Goal: Check status: Check status

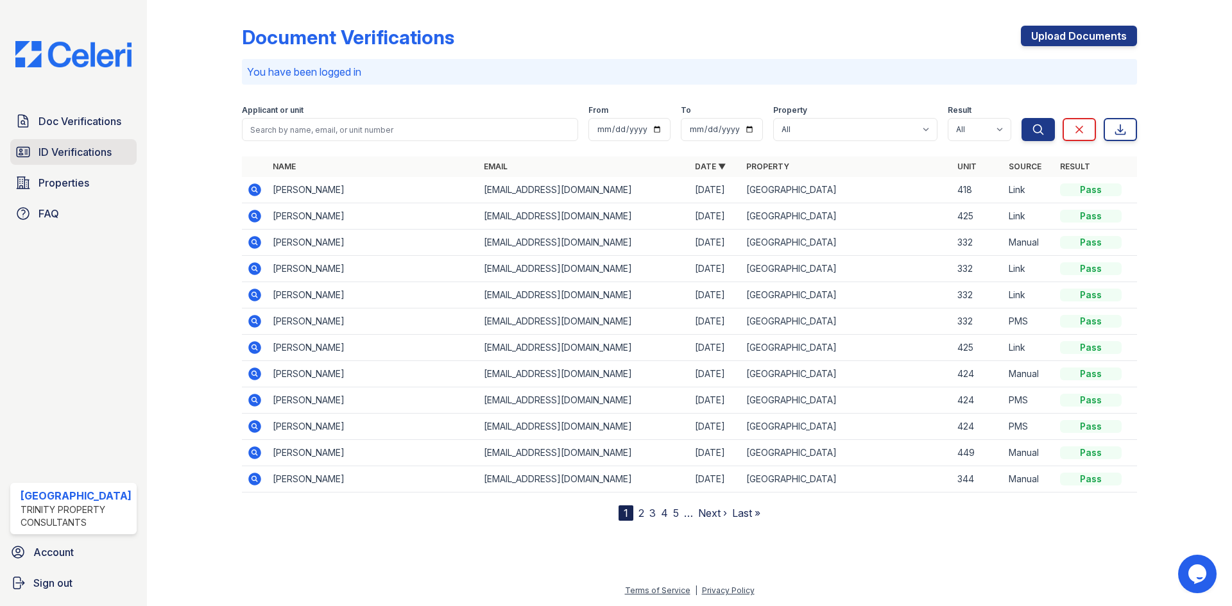
click at [94, 155] on span "ID Verifications" at bounding box center [75, 151] width 73 height 15
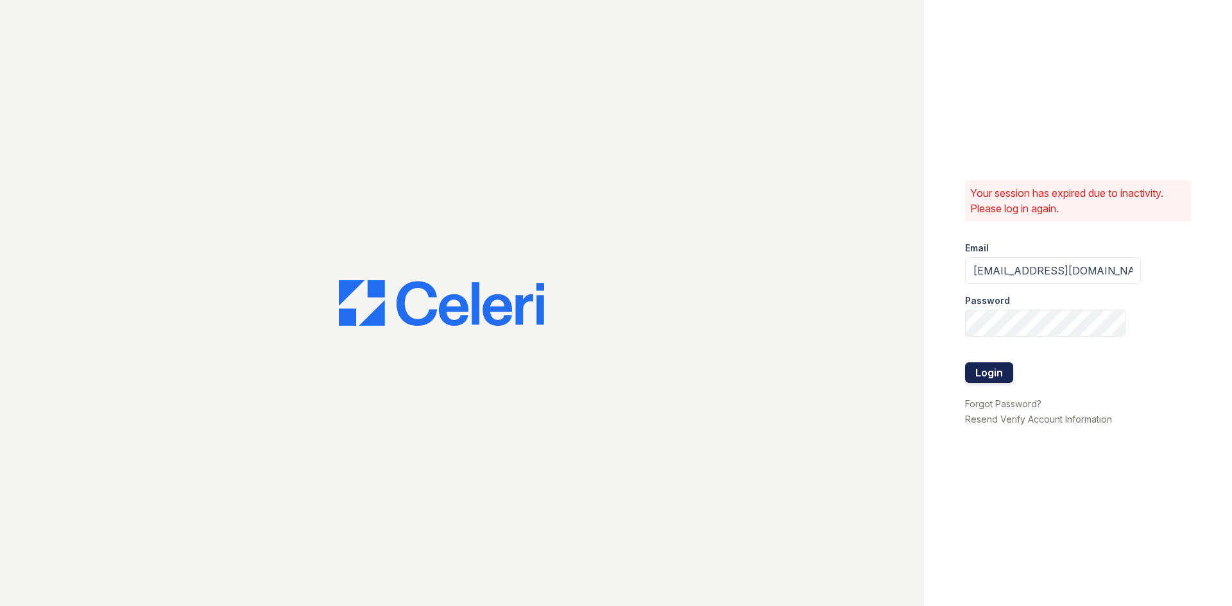
click at [984, 368] on button "Login" at bounding box center [989, 373] width 48 height 21
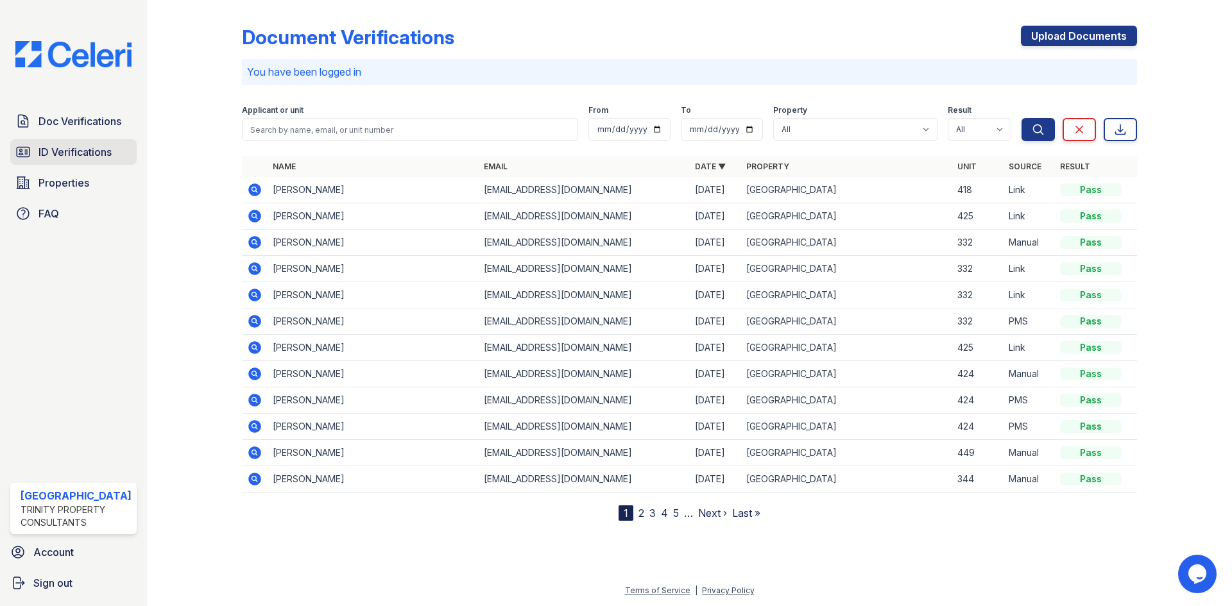
click at [97, 154] on span "ID Verifications" at bounding box center [75, 151] width 73 height 15
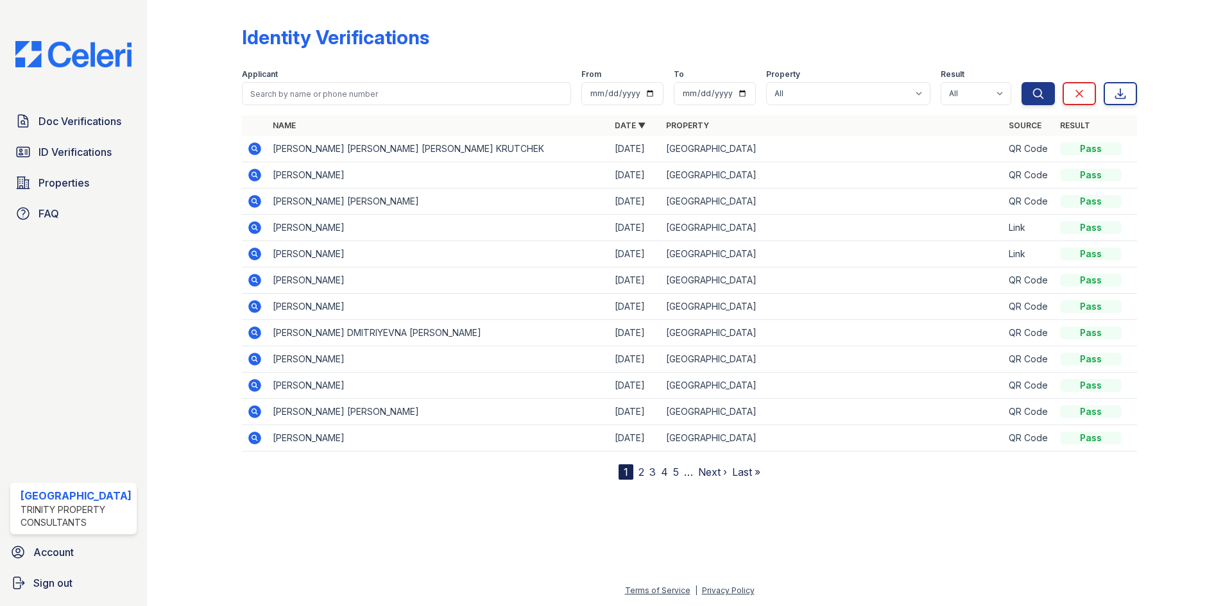
click at [258, 148] on icon at bounding box center [254, 148] width 13 height 13
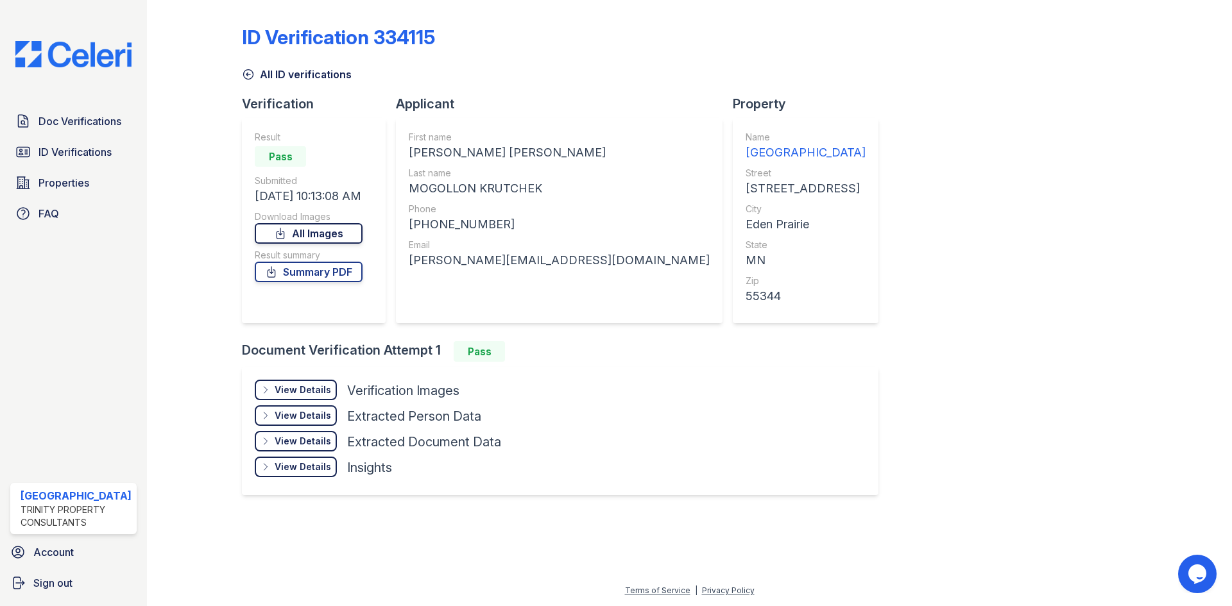
click at [309, 228] on link "All Images" at bounding box center [309, 233] width 108 height 21
click at [327, 280] on link "Summary PDF" at bounding box center [309, 272] width 108 height 21
click at [322, 275] on link "Summary PDF" at bounding box center [309, 272] width 108 height 21
click at [320, 237] on link "All Images" at bounding box center [309, 233] width 108 height 21
click at [85, 150] on span "ID Verifications" at bounding box center [75, 151] width 73 height 15
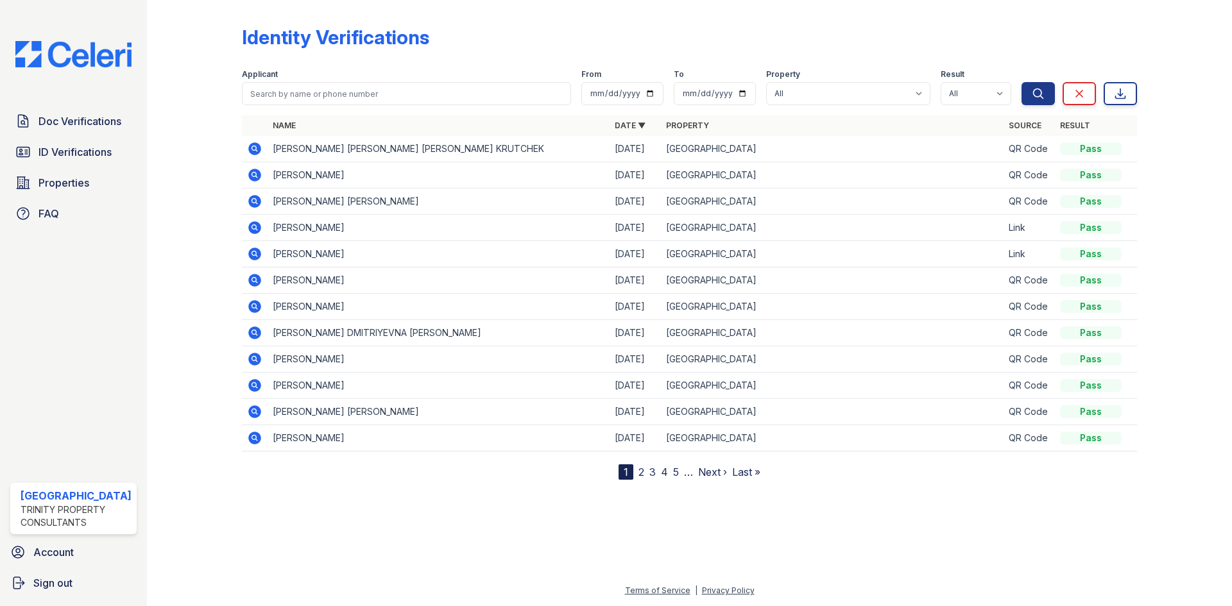
click at [252, 174] on icon at bounding box center [254, 174] width 15 height 15
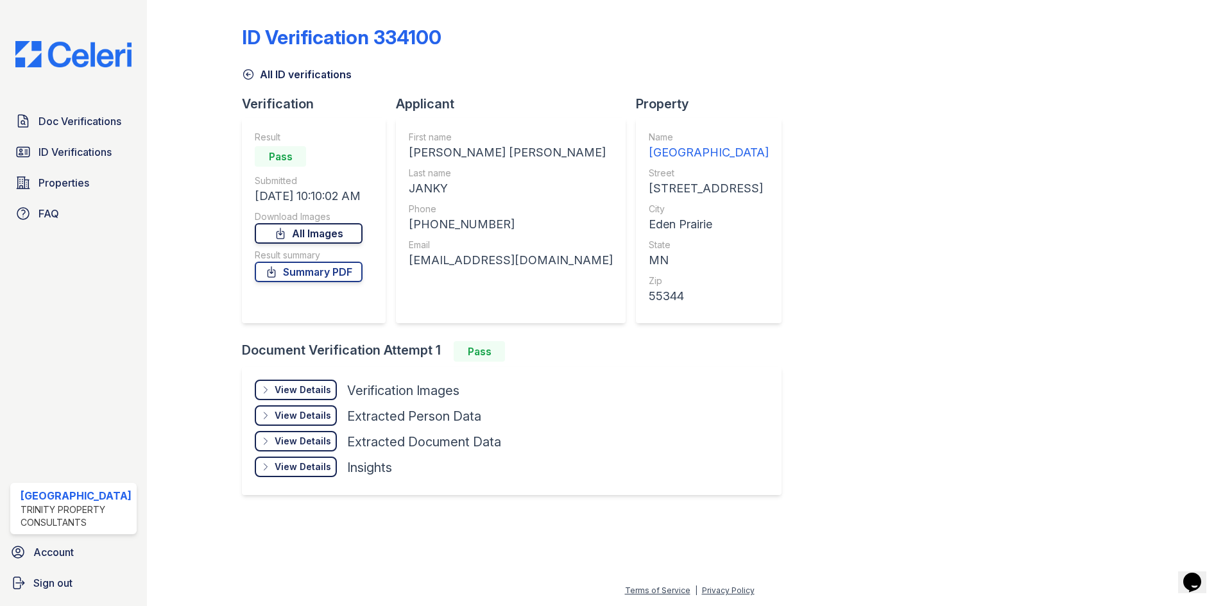
click at [327, 234] on link "All Images" at bounding box center [309, 233] width 108 height 21
click at [320, 272] on link "Summary PDF" at bounding box center [309, 272] width 108 height 21
click at [59, 157] on span "ID Verifications" at bounding box center [75, 151] width 73 height 15
click at [92, 155] on span "ID Verifications" at bounding box center [75, 151] width 73 height 15
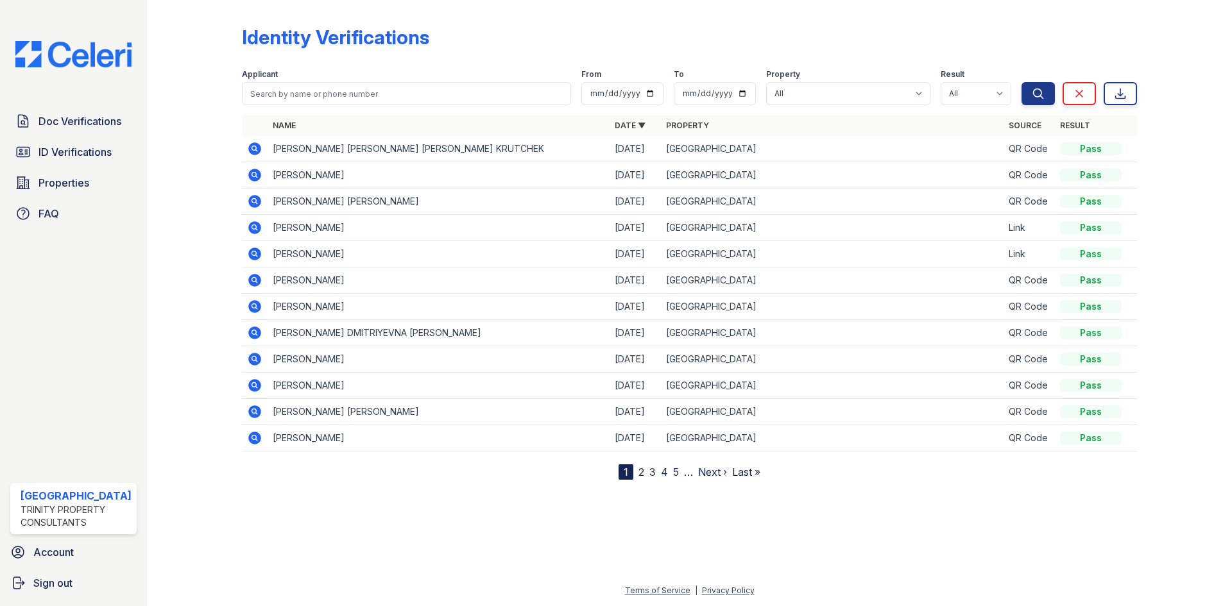
click at [255, 200] on icon at bounding box center [254, 201] width 15 height 15
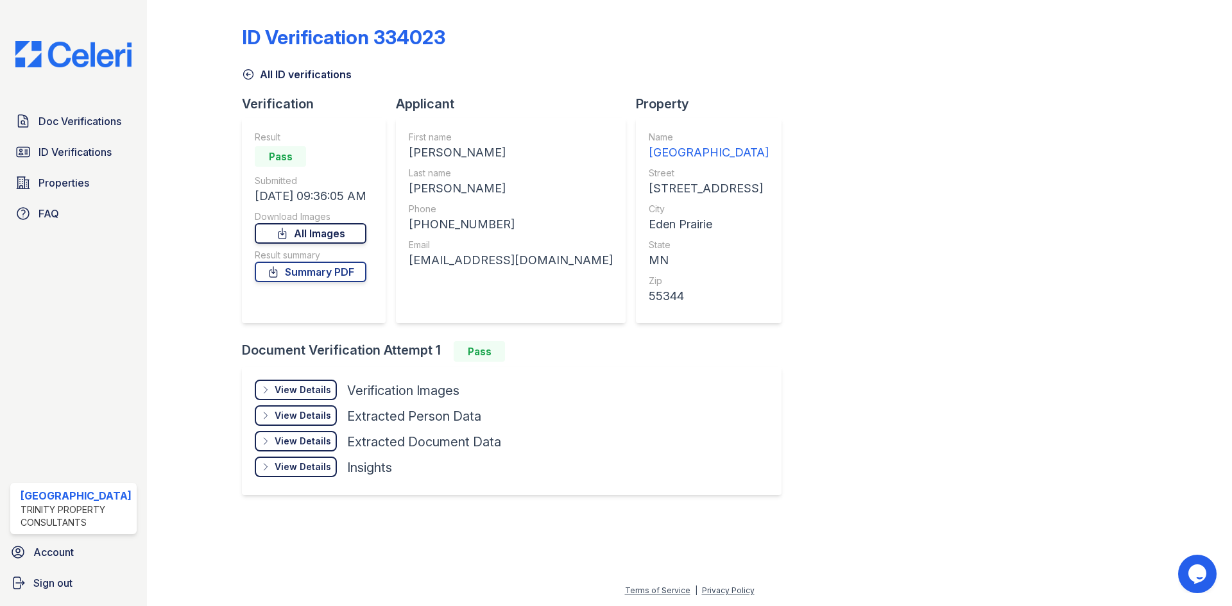
click at [340, 236] on link "All Images" at bounding box center [311, 233] width 112 height 21
click at [337, 274] on link "Summary PDF" at bounding box center [311, 272] width 112 height 21
click at [46, 150] on span "ID Verifications" at bounding box center [75, 151] width 73 height 15
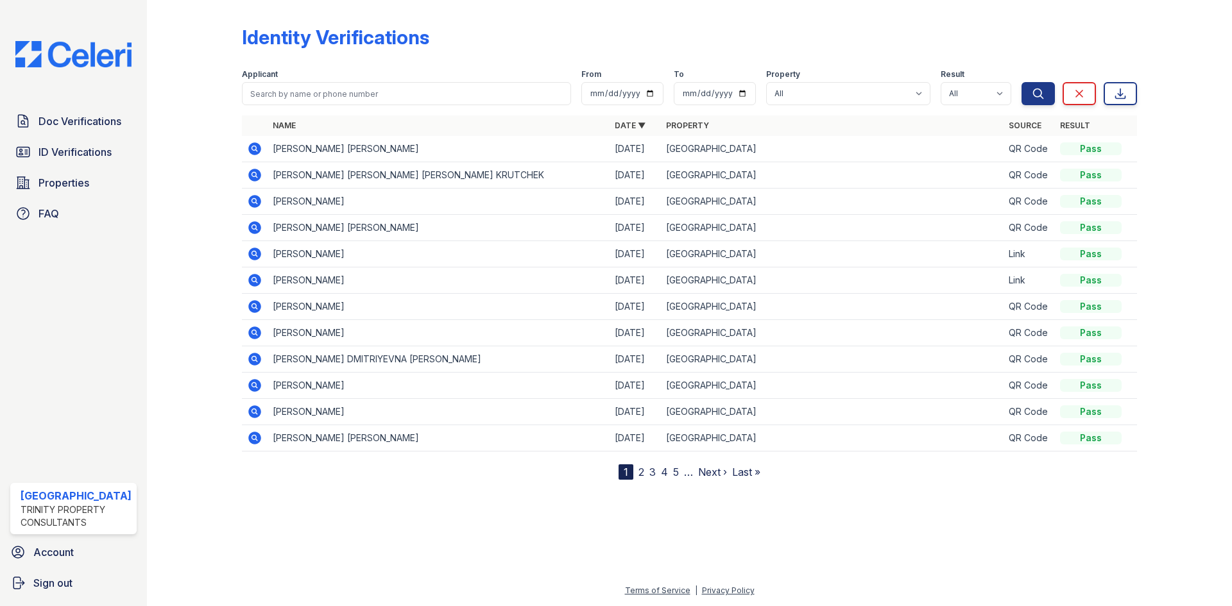
click at [255, 150] on icon at bounding box center [254, 148] width 15 height 15
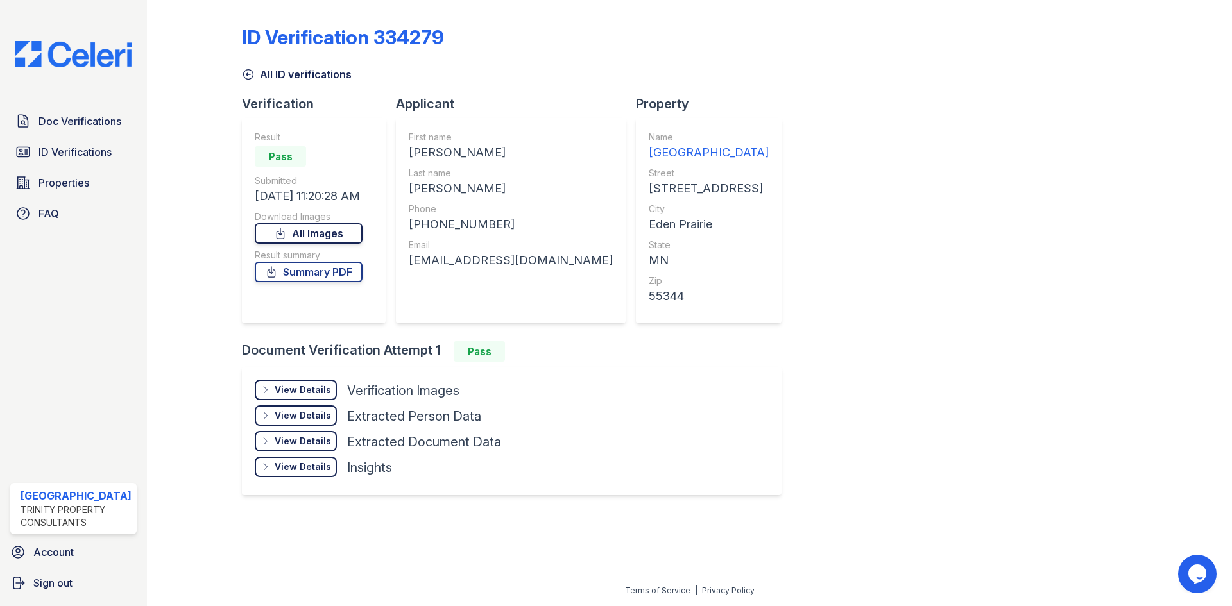
click at [308, 228] on link "All Images" at bounding box center [309, 233] width 108 height 21
click at [338, 271] on link "Summary PDF" at bounding box center [309, 272] width 108 height 21
